Goal: Communication & Community: Answer question/provide support

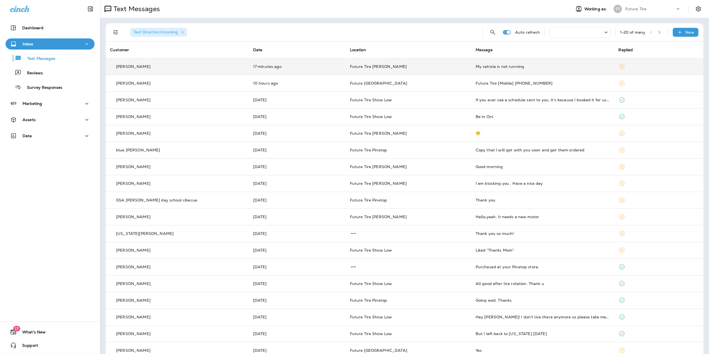
click at [494, 65] on div "My vehicle is not running" at bounding box center [543, 66] width 134 height 4
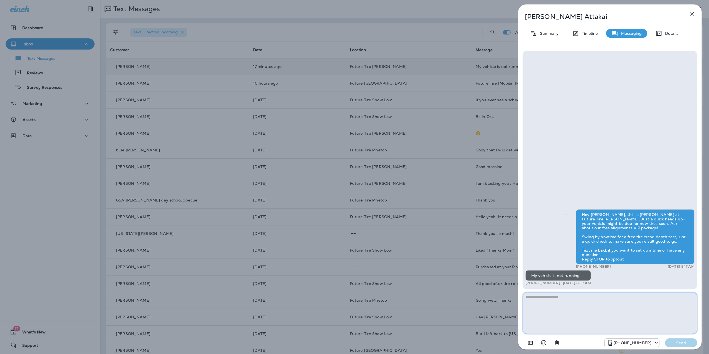
click at [532, 300] on textarea at bounding box center [610, 313] width 175 height 42
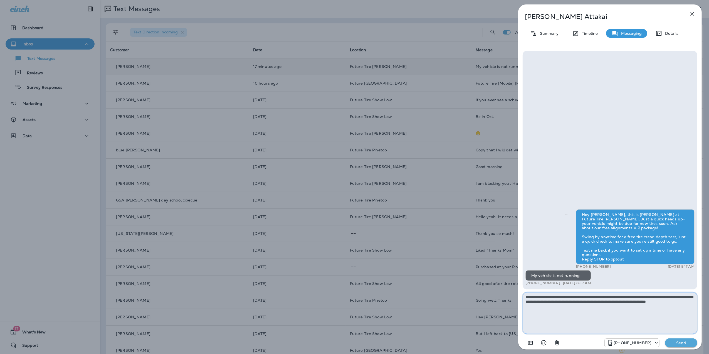
type textarea "**********"
click at [686, 345] on p "Send" at bounding box center [681, 342] width 23 height 5
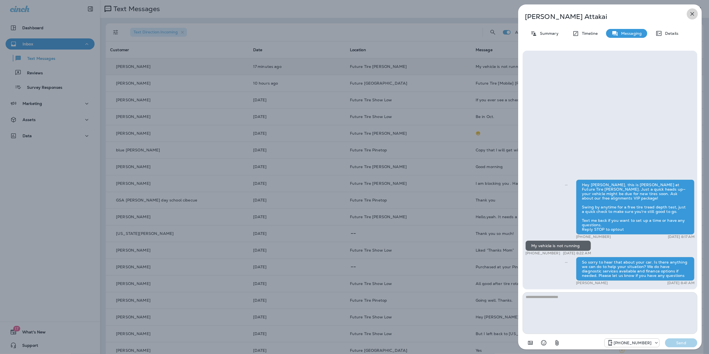
click at [692, 15] on icon "button" at bounding box center [692, 14] width 7 height 7
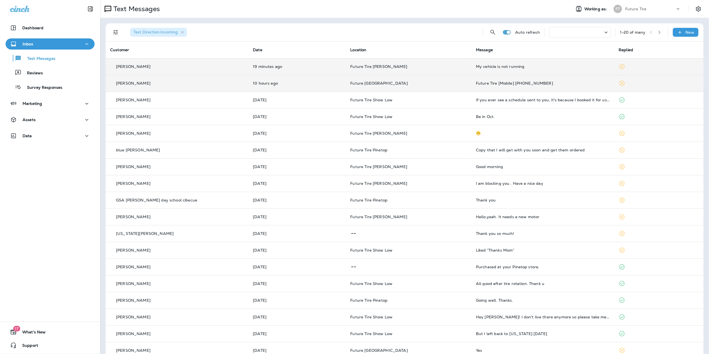
click at [518, 84] on +192823211970"] "Future Tire [Mobile] [PHONE_NUMBER]" at bounding box center [543, 83] width 134 height 4
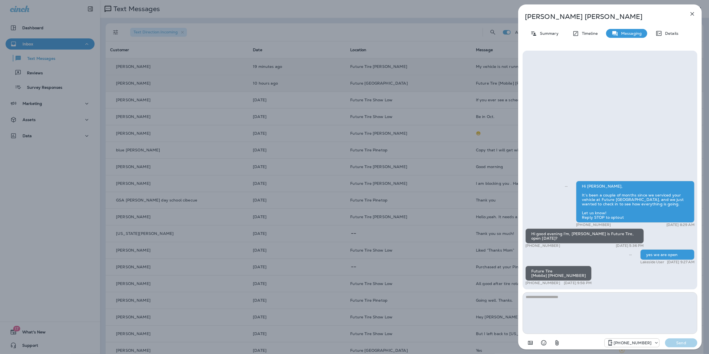
click at [691, 15] on icon "button" at bounding box center [693, 14] width 4 height 4
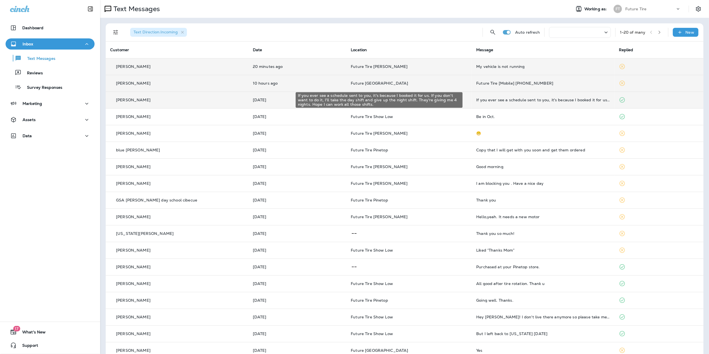
click at [539, 99] on div "If you ever see a schedule sent to you, it's because I booked it for us. If you…" at bounding box center [543, 100] width 134 height 4
